Goal: Transaction & Acquisition: Obtain resource

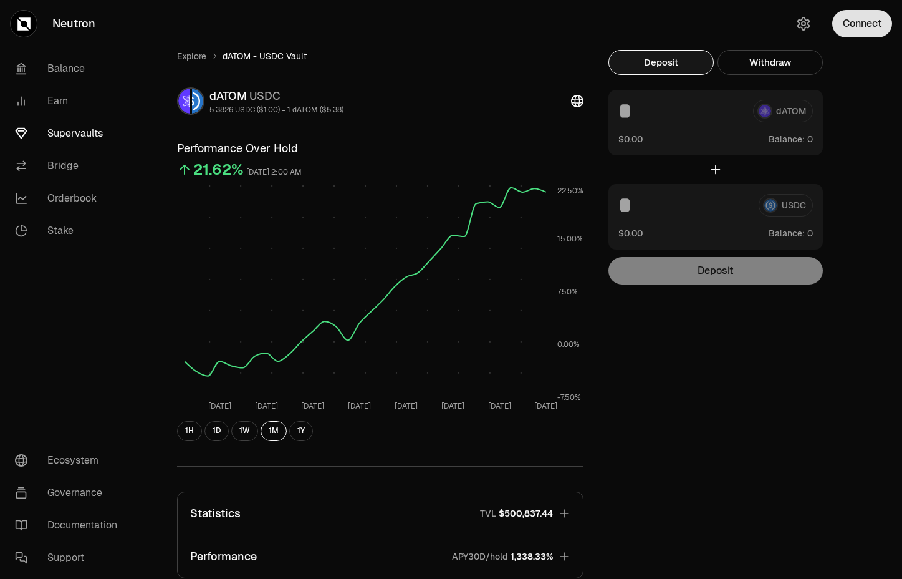
click at [859, 22] on button "Connect" at bounding box center [862, 23] width 60 height 27
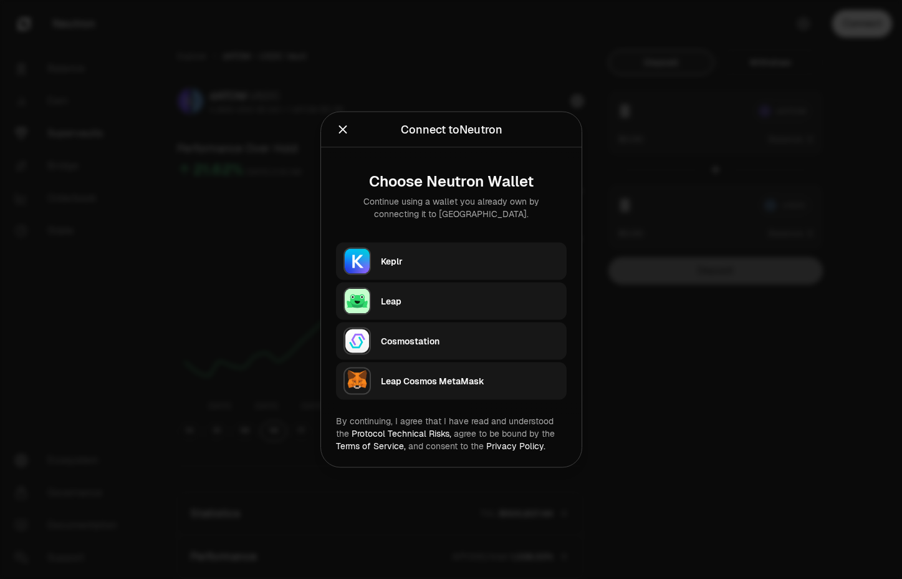
click at [407, 259] on div "Keplr" at bounding box center [470, 261] width 178 height 12
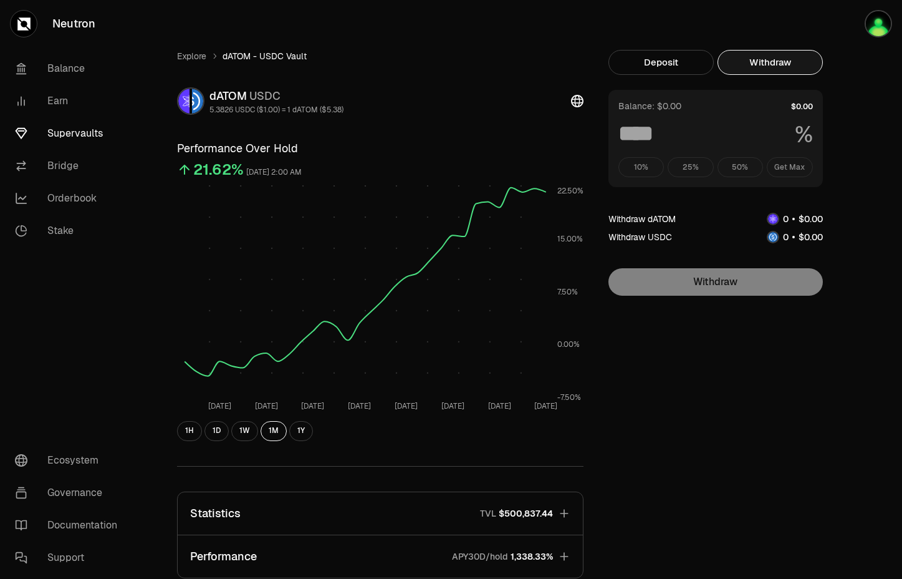
click at [776, 58] on button "Withdraw" at bounding box center [770, 62] width 105 height 25
click at [659, 59] on button "Deposit" at bounding box center [661, 62] width 105 height 25
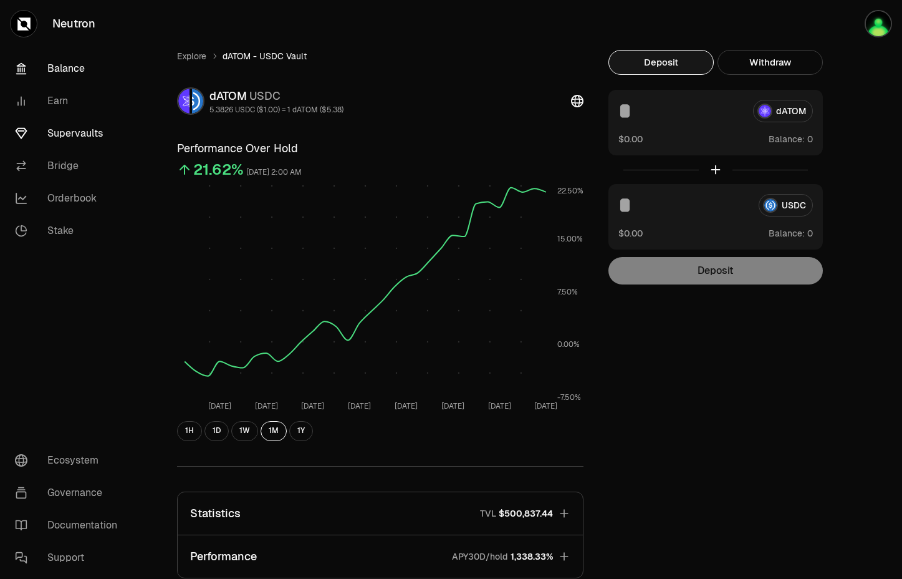
click at [59, 65] on link "Balance" at bounding box center [70, 68] width 130 height 32
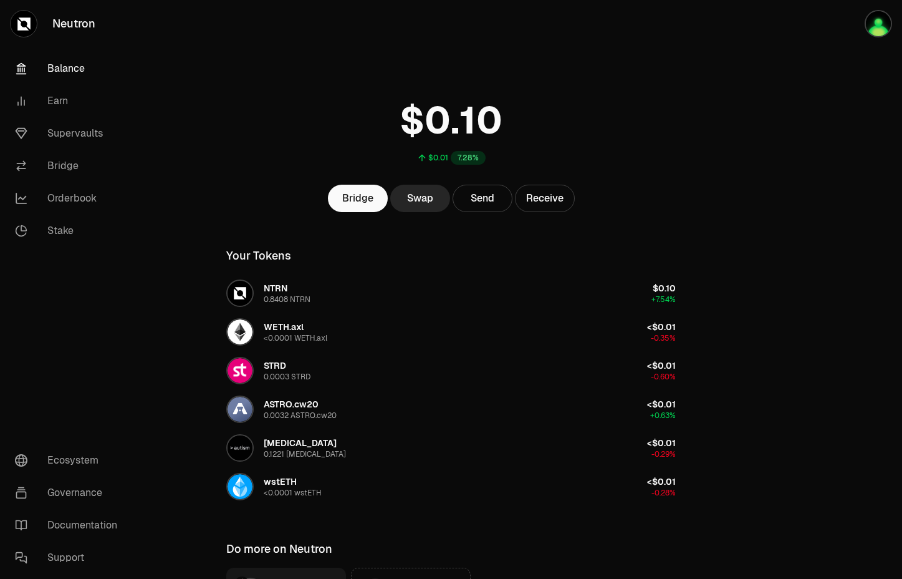
click at [804, 160] on div at bounding box center [833, 358] width 140 height 717
click at [60, 128] on link "Supervaults" at bounding box center [70, 133] width 130 height 32
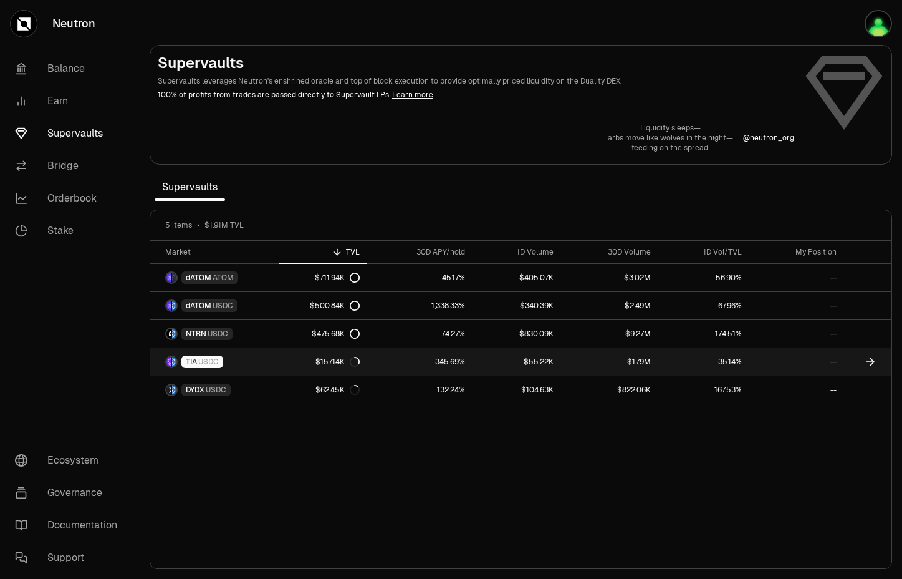
click at [203, 359] on span "USDC" at bounding box center [208, 362] width 21 height 10
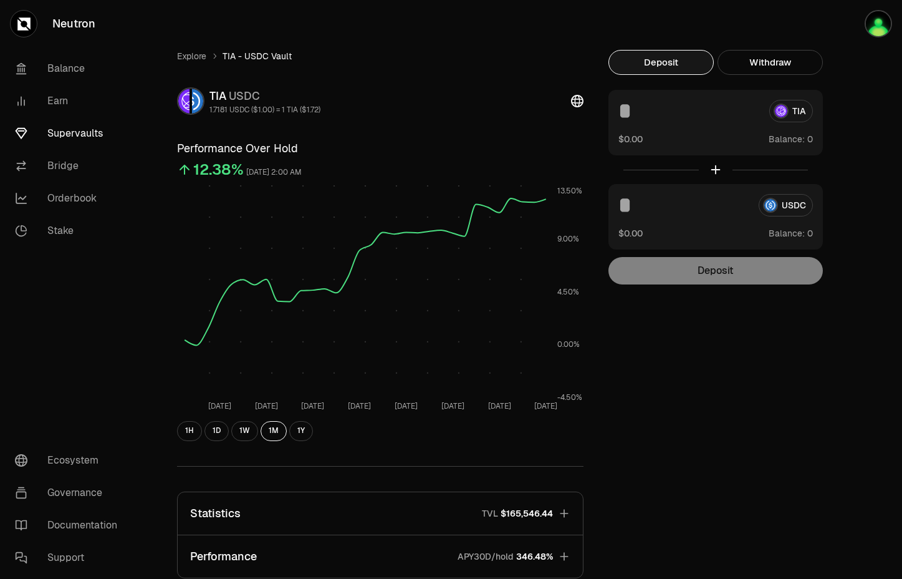
click at [704, 385] on div "Explore TIA - USDC Vault TIA USDC 1.7181 USDC ($1.00) = 1 TIA ($1.72) Performan…" at bounding box center [521, 403] width 718 height 707
click at [70, 135] on link "Supervaults" at bounding box center [70, 133] width 130 height 32
